Goal: Navigation & Orientation: Find specific page/section

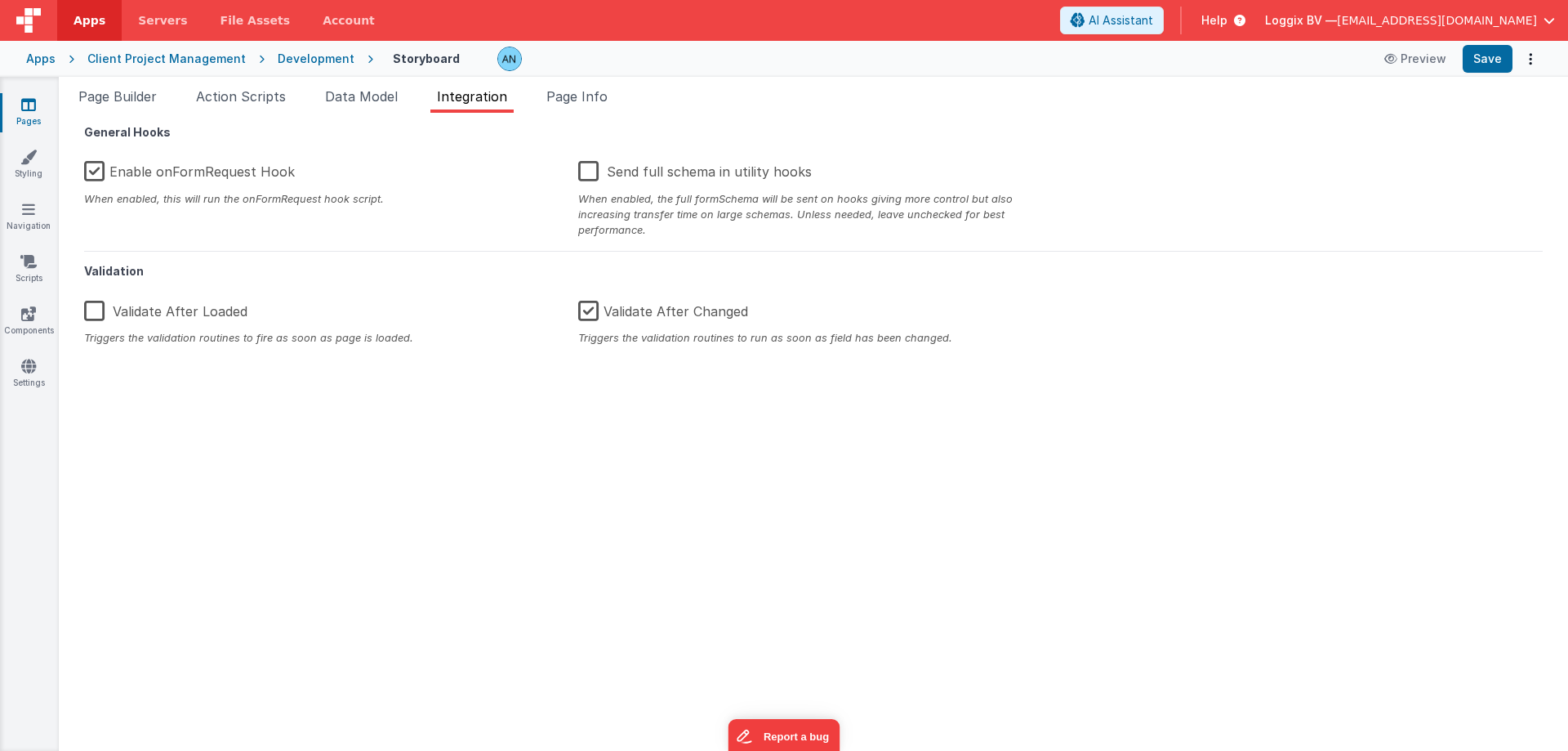
click at [13, 102] on link "Pages" at bounding box center [28, 112] width 59 height 32
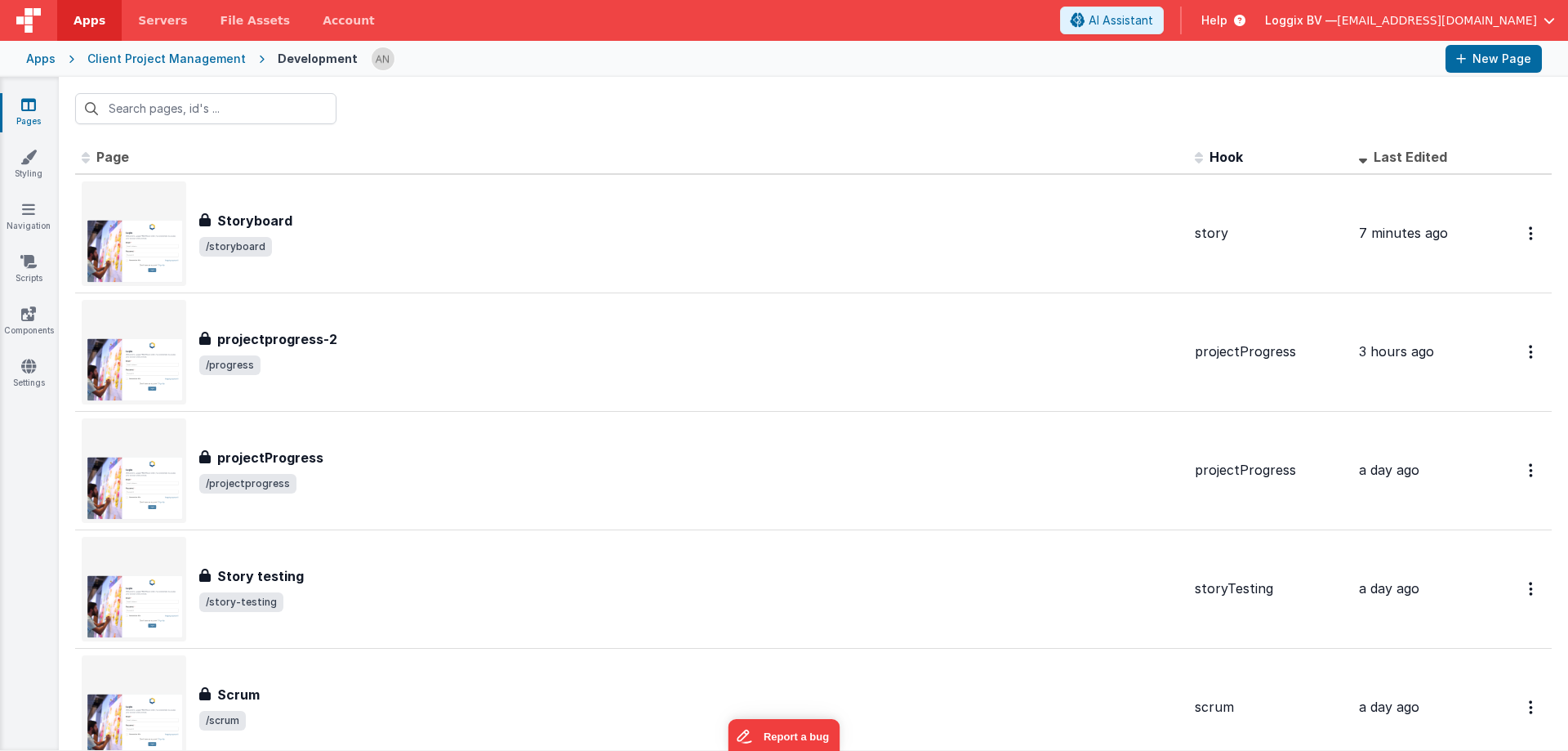
click at [430, 110] on div at bounding box center [813, 109] width 1509 height 64
click at [423, 111] on div at bounding box center [813, 109] width 1509 height 64
click at [451, 107] on div at bounding box center [813, 109] width 1509 height 64
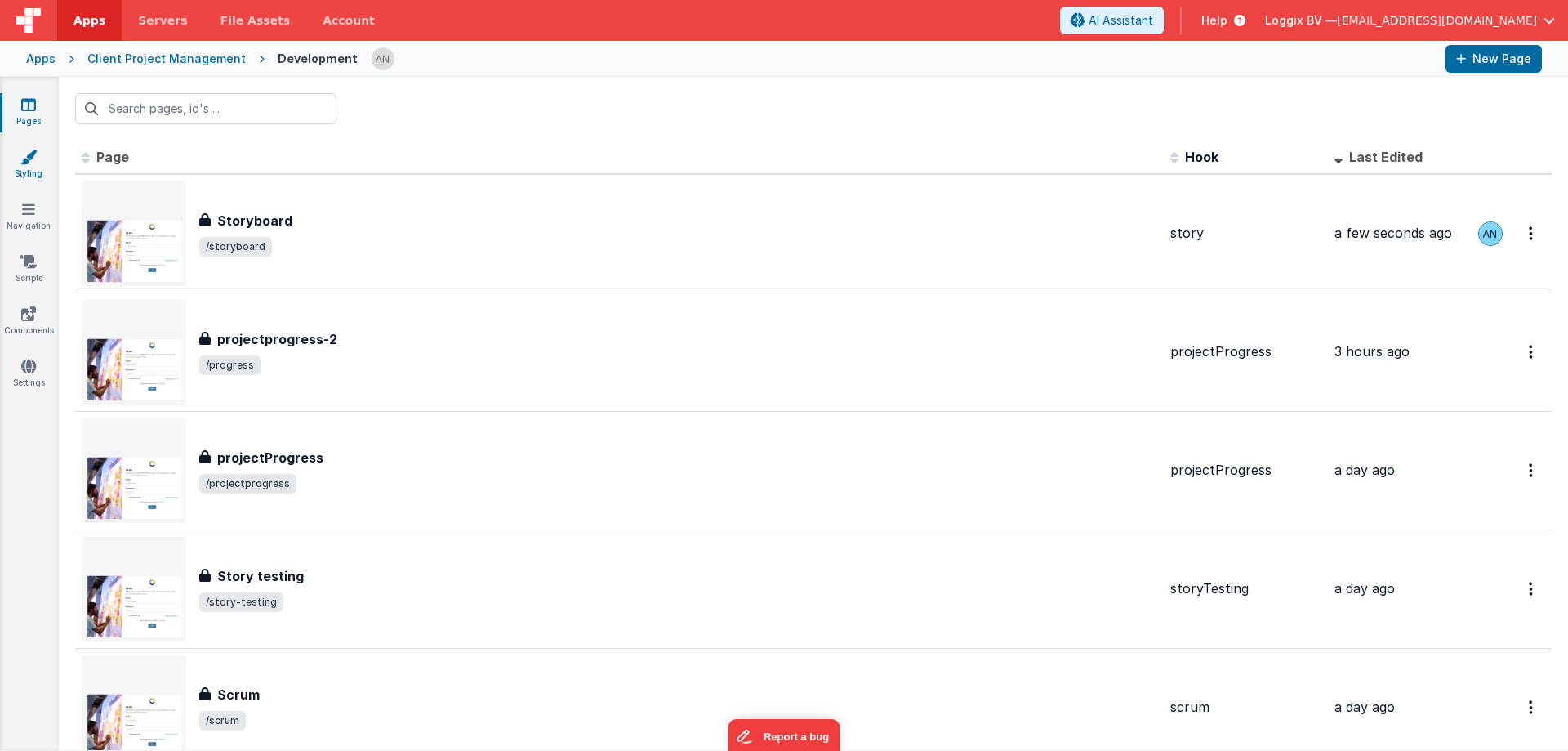
click at [22, 169] on link "Styling" at bounding box center [28, 164] width 59 height 32
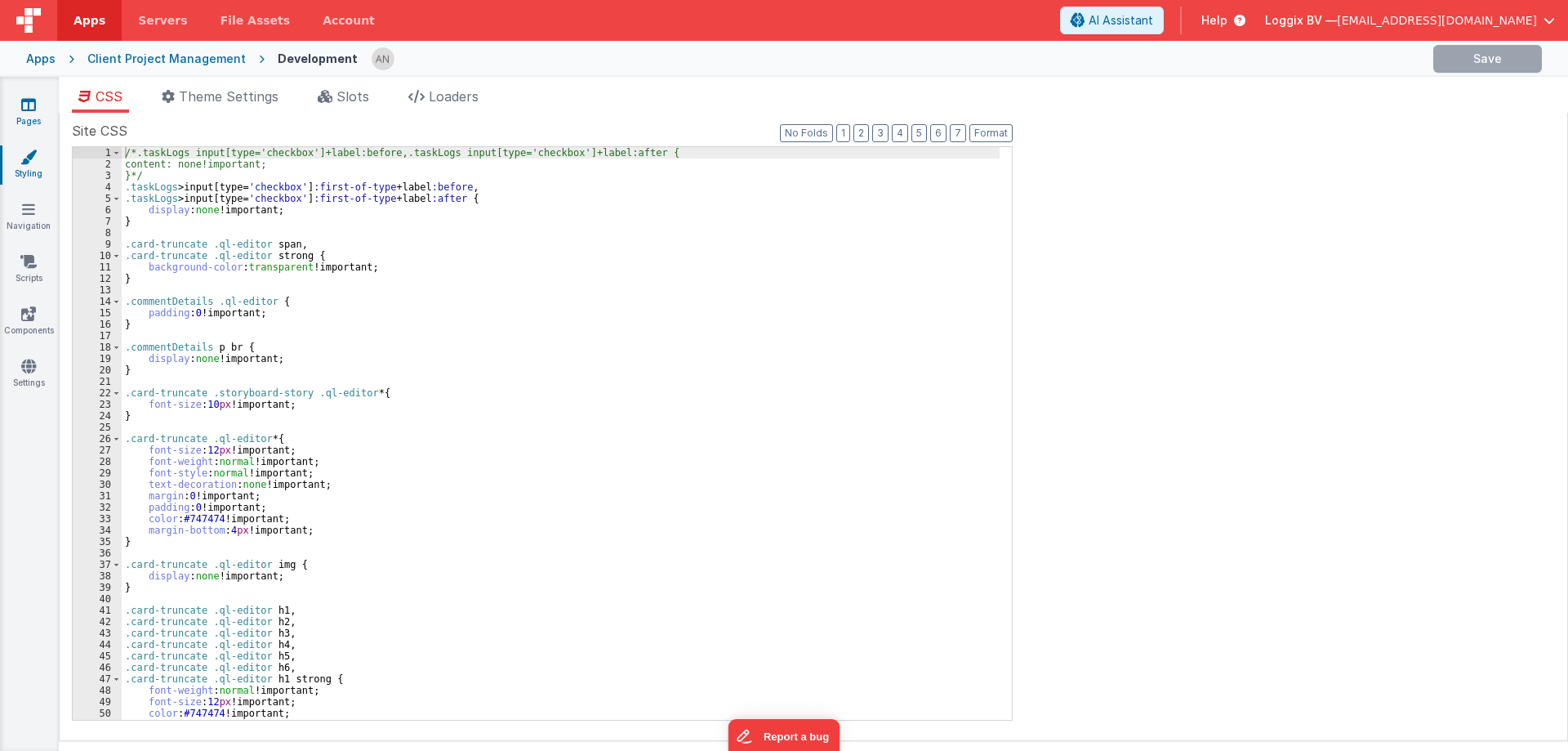
click at [30, 104] on icon at bounding box center [28, 105] width 15 height 17
